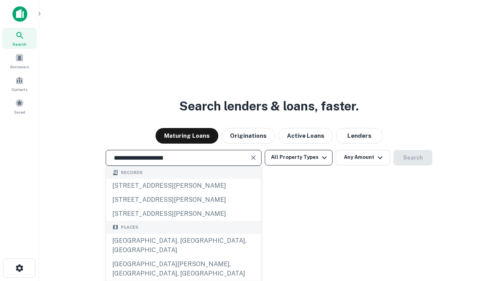
click at [183, 257] on div "[GEOGRAPHIC_DATA], [GEOGRAPHIC_DATA], [GEOGRAPHIC_DATA]" at bounding box center [183, 245] width 155 height 23
click at [299, 157] on button "All Property Types" at bounding box center [299, 158] width 68 height 16
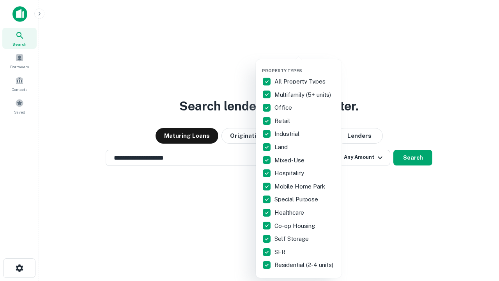
type input "**********"
click at [305, 66] on button "button" at bounding box center [305, 66] width 86 height 0
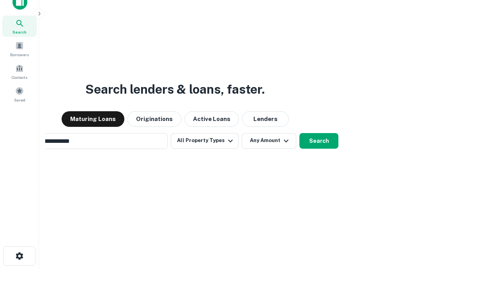
scroll to position [12, 0]
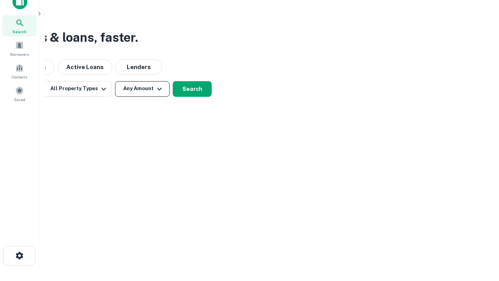
click at [142, 89] on button "Any Amount" at bounding box center [142, 89] width 55 height 16
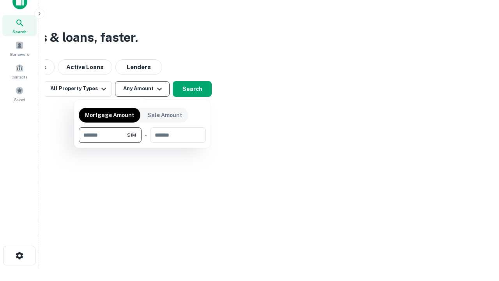
type input "*******"
click at [142, 143] on button "button" at bounding box center [142, 143] width 127 height 0
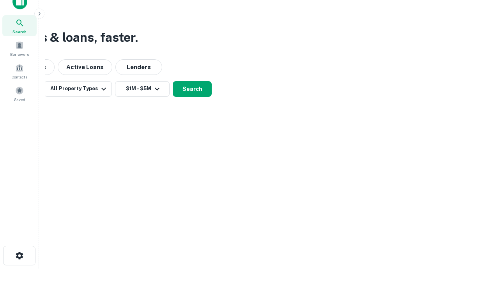
scroll to position [12, 0]
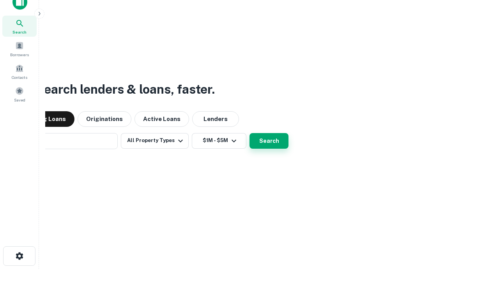
click at [250, 133] on button "Search" at bounding box center [269, 141] width 39 height 16
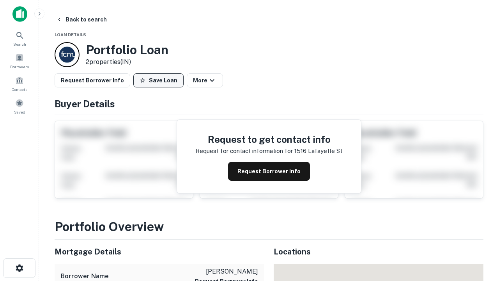
click at [158, 80] on button "Save Loan" at bounding box center [158, 80] width 50 height 14
